Goal: Navigation & Orientation: Find specific page/section

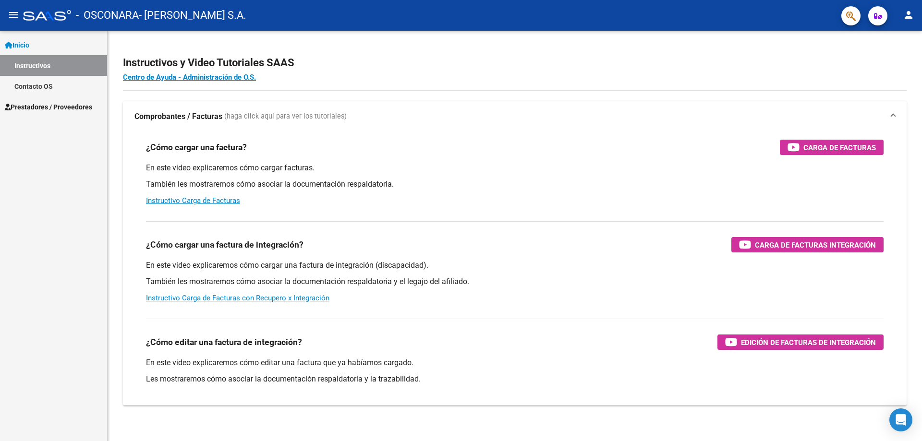
click at [69, 115] on link "Prestadores / Proveedores" at bounding box center [53, 106] width 107 height 21
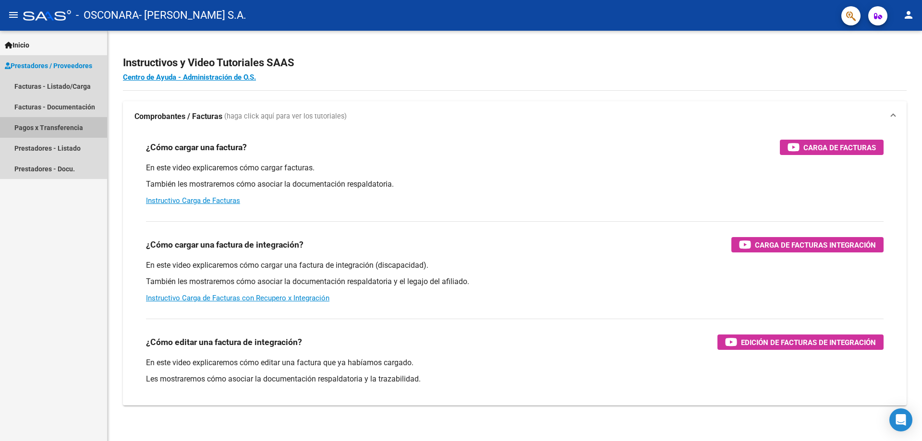
click at [75, 121] on link "Pagos x Transferencia" at bounding box center [53, 127] width 107 height 21
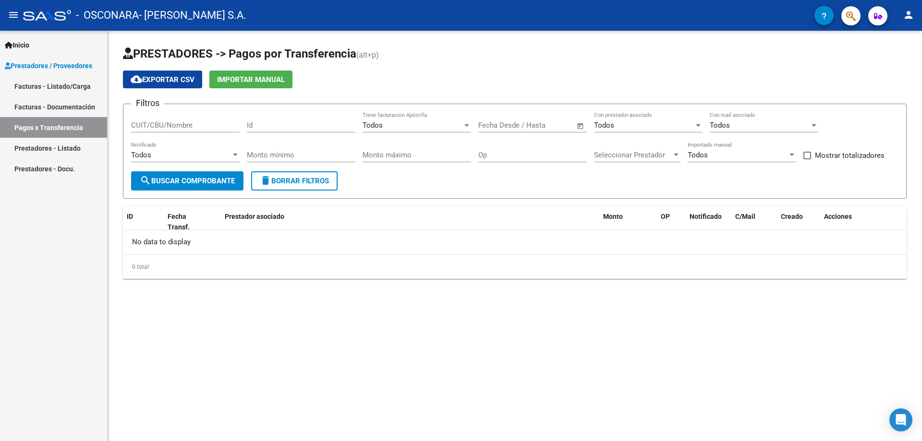
click at [73, 89] on link "Facturas - Listado/Carga" at bounding box center [53, 86] width 107 height 21
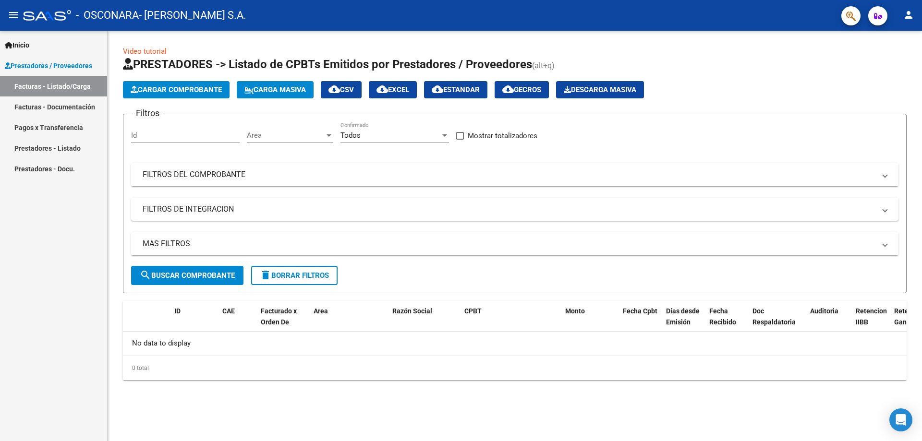
click at [34, 99] on link "Facturas - Documentación" at bounding box center [53, 106] width 107 height 21
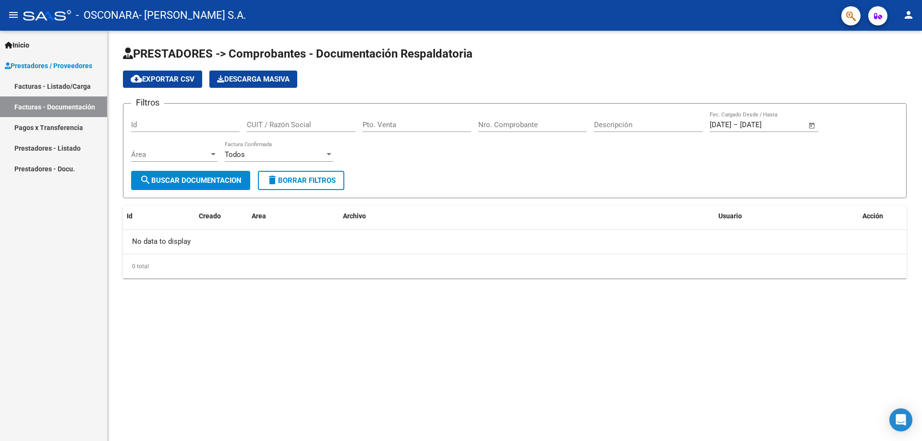
click at [41, 122] on link "Pagos x Transferencia" at bounding box center [53, 127] width 107 height 21
